Goal: Information Seeking & Learning: Learn about a topic

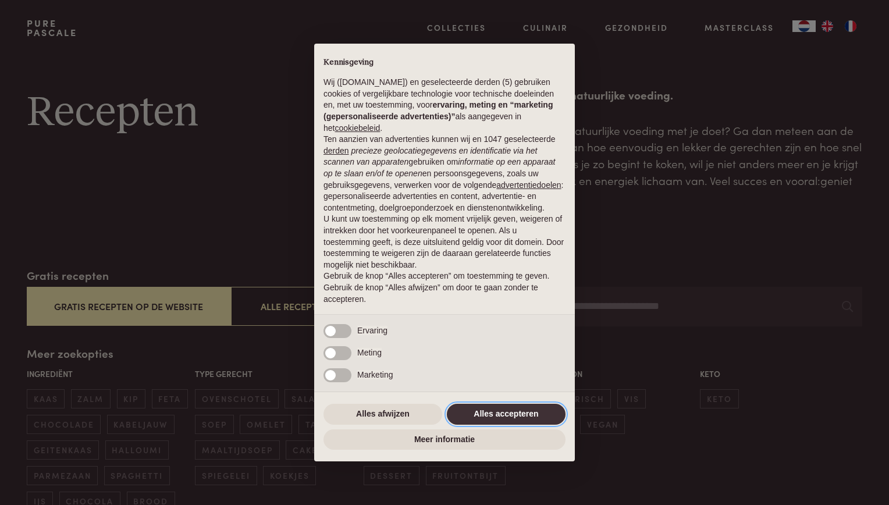
click at [468, 408] on button "Alles accepteren" at bounding box center [506, 414] width 119 height 21
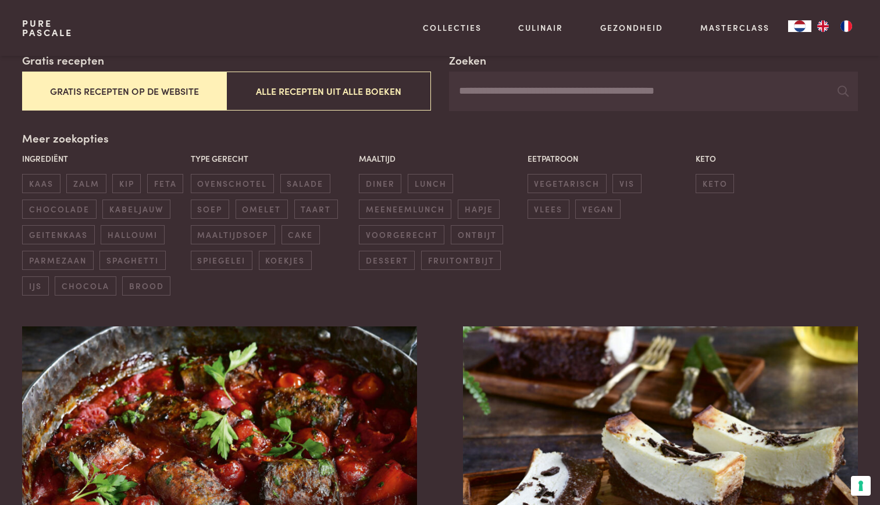
scroll to position [233, 0]
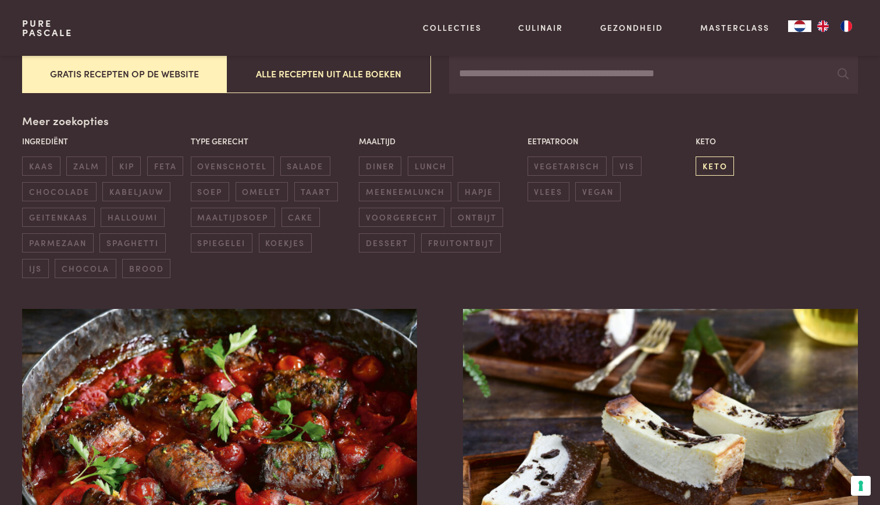
click at [702, 164] on span "keto" at bounding box center [715, 166] width 38 height 19
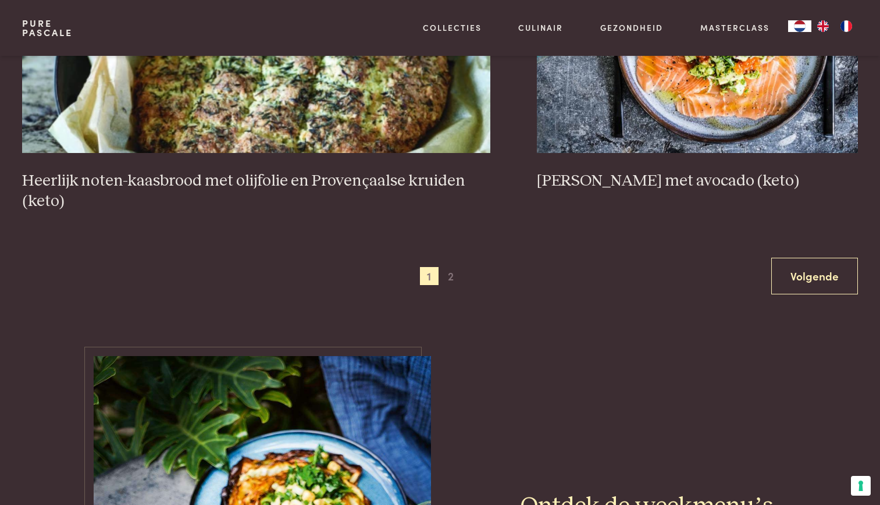
scroll to position [2246, 0]
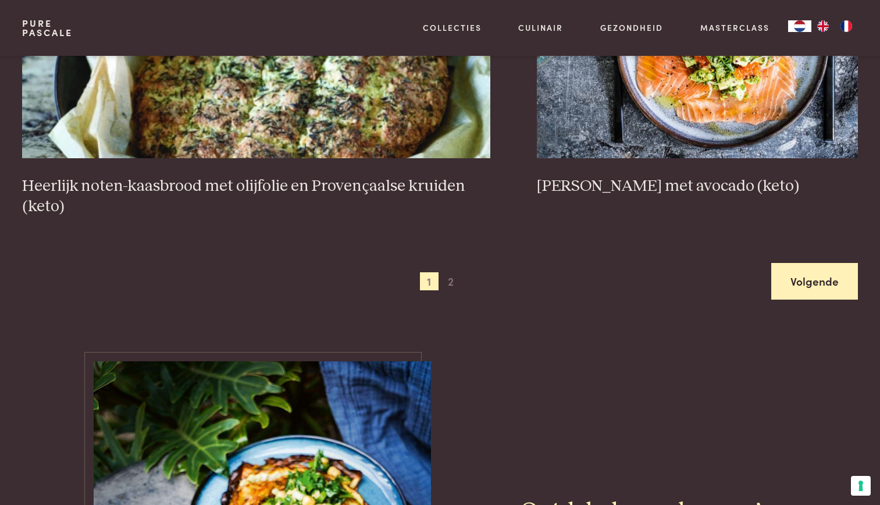
click at [788, 282] on link "Volgende" at bounding box center [815, 281] width 87 height 37
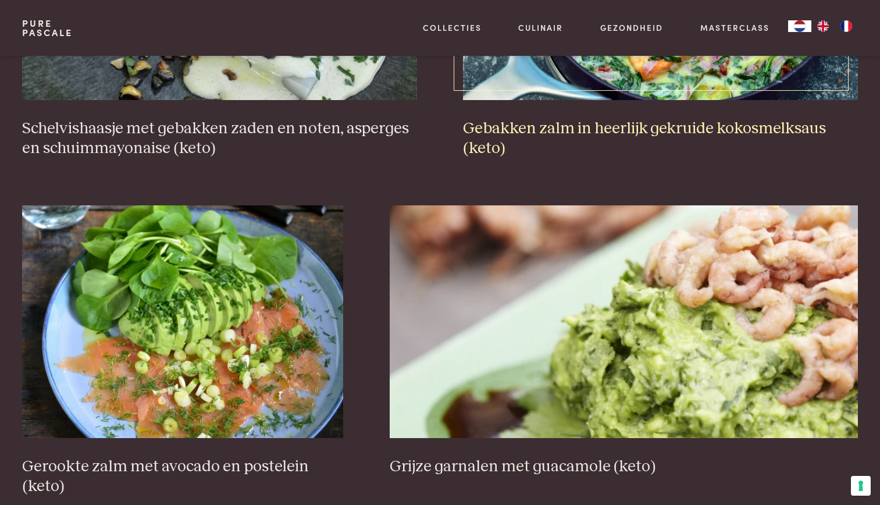
scroll to position [733, 0]
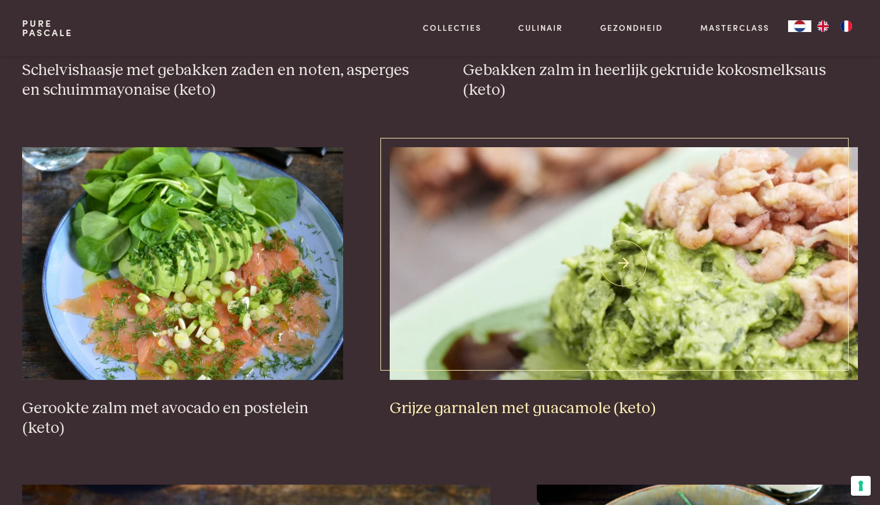
click at [583, 315] on img at bounding box center [624, 263] width 468 height 233
